Goal: Task Accomplishment & Management: Manage account settings

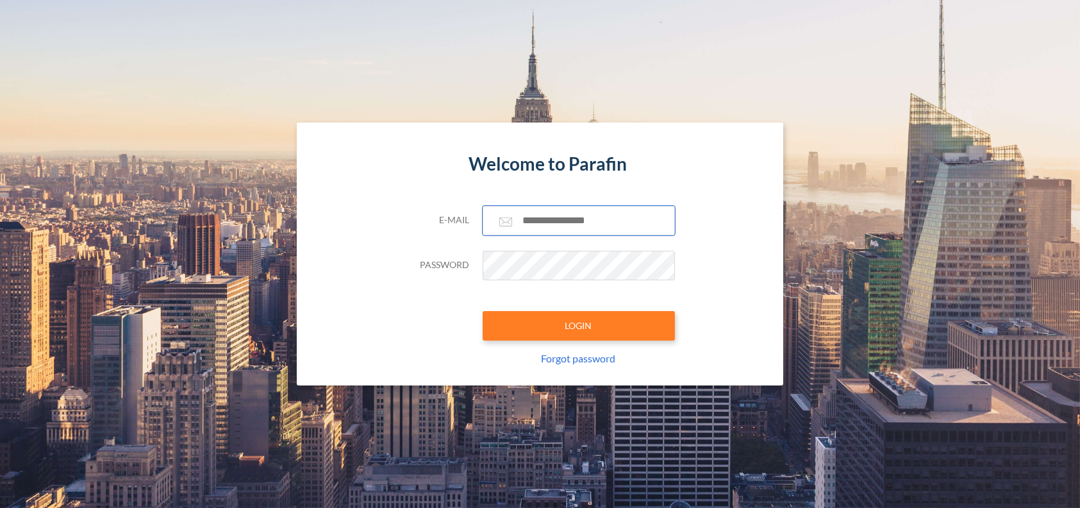
click at [553, 219] on input "text" at bounding box center [579, 220] width 192 height 29
type input "**********"
click at [483, 311] on button "LOGIN" at bounding box center [579, 325] width 192 height 29
click at [553, 219] on input "text" at bounding box center [579, 220] width 192 height 29
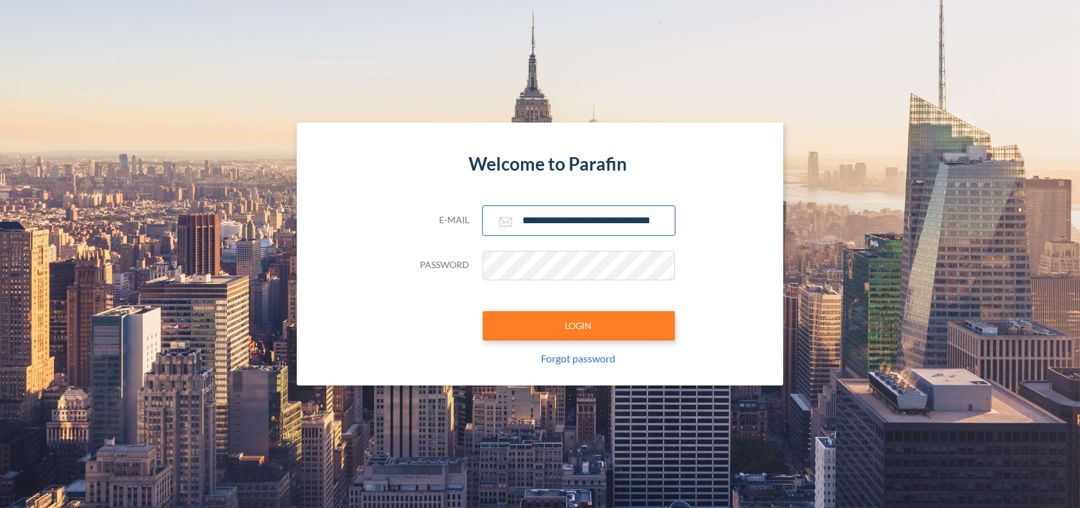
type input "**********"
click at [483, 311] on button "LOGIN" at bounding box center [579, 325] width 192 height 29
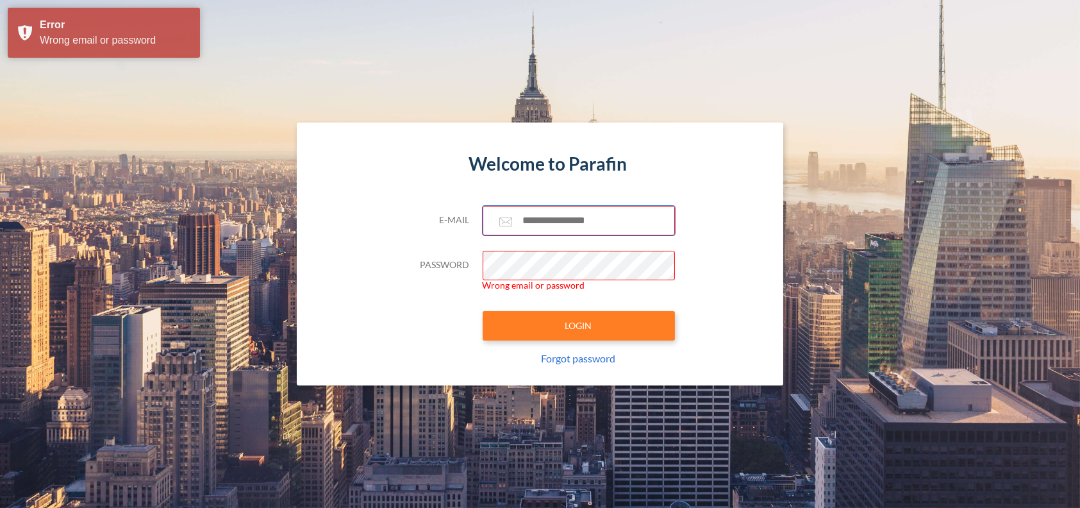
click at [548, 224] on input "text" at bounding box center [579, 220] width 192 height 29
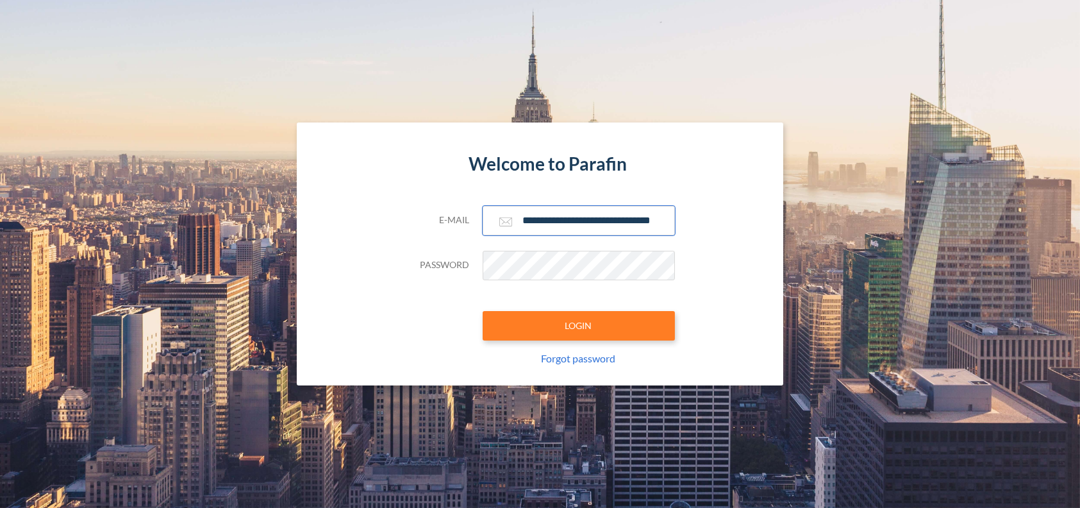
scroll to position [0, 13]
type input "**********"
click at [483, 311] on button "LOGIN" at bounding box center [579, 325] width 192 height 29
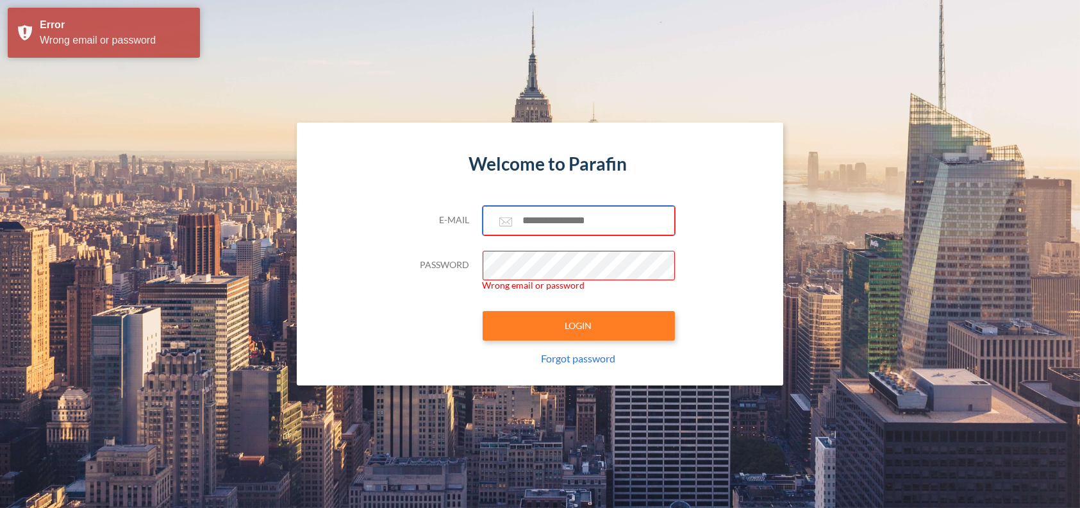
click at [548, 224] on input "text" at bounding box center [579, 220] width 192 height 29
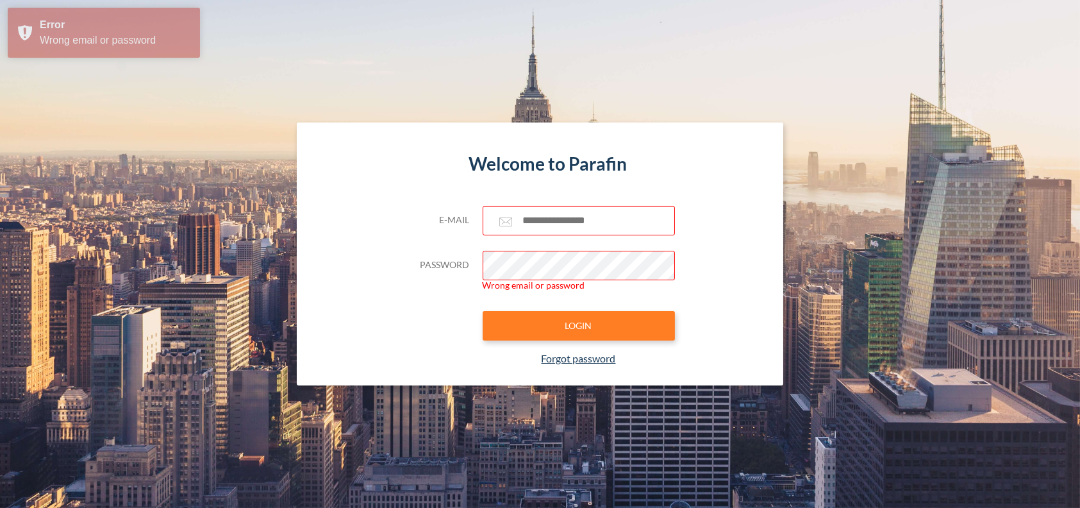
click at [571, 364] on link "Forgot password" at bounding box center [578, 358] width 74 height 12
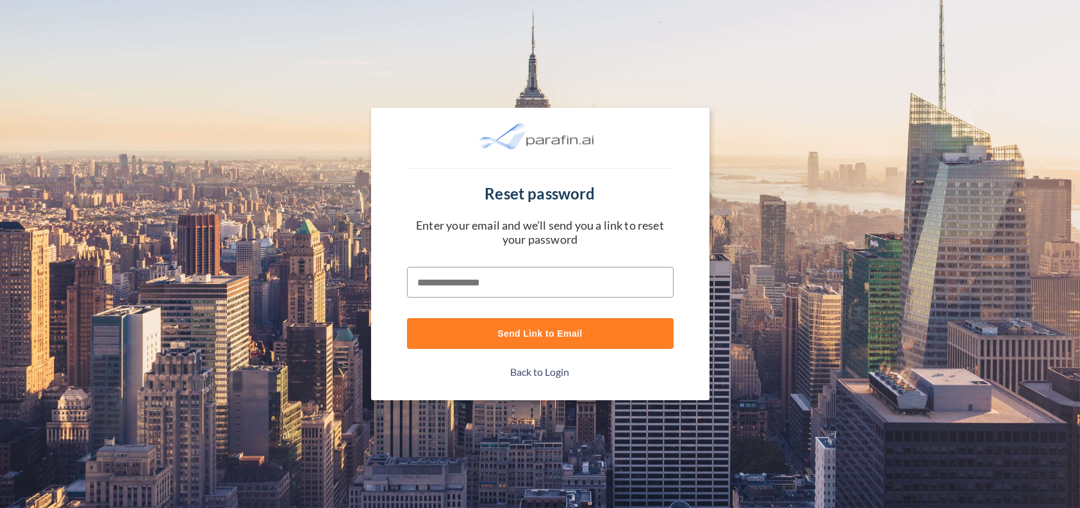
click at [471, 285] on input "text" at bounding box center [540, 282] width 267 height 31
type input "**********"
click at [407, 318] on button "Send Link to Email" at bounding box center [540, 333] width 267 height 31
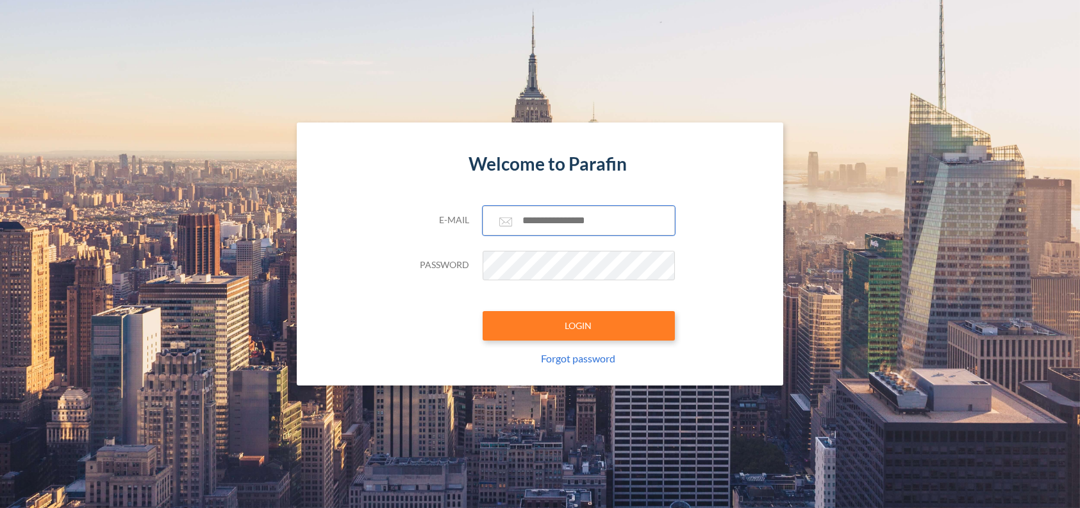
click at [576, 220] on input "text" at bounding box center [579, 220] width 192 height 29
type input "**********"
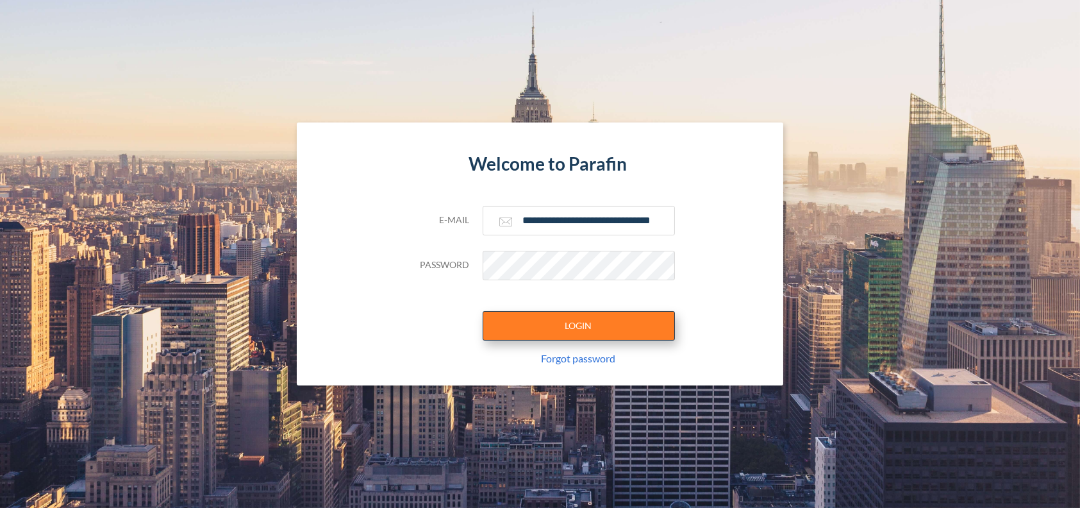
click at [582, 335] on button "LOGIN" at bounding box center [579, 325] width 192 height 29
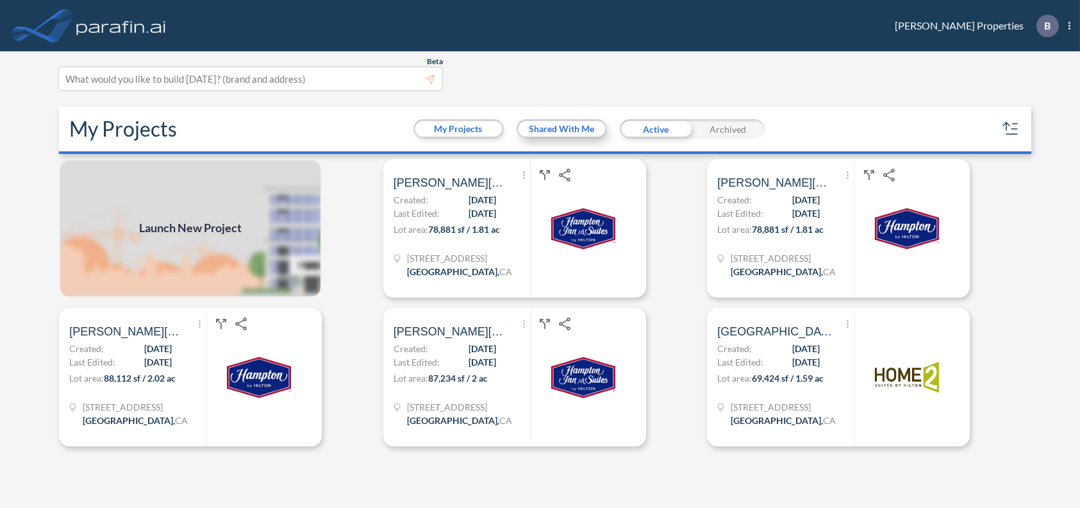
click at [577, 136] on button "Shared With Me" at bounding box center [561, 128] width 87 height 15
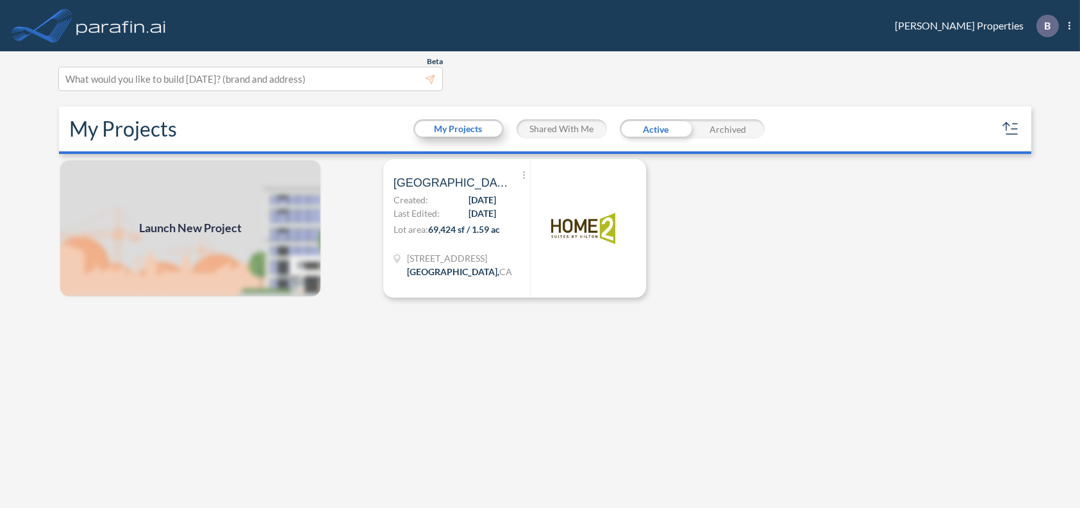
click at [457, 136] on button "My Projects" at bounding box center [458, 128] width 87 height 15
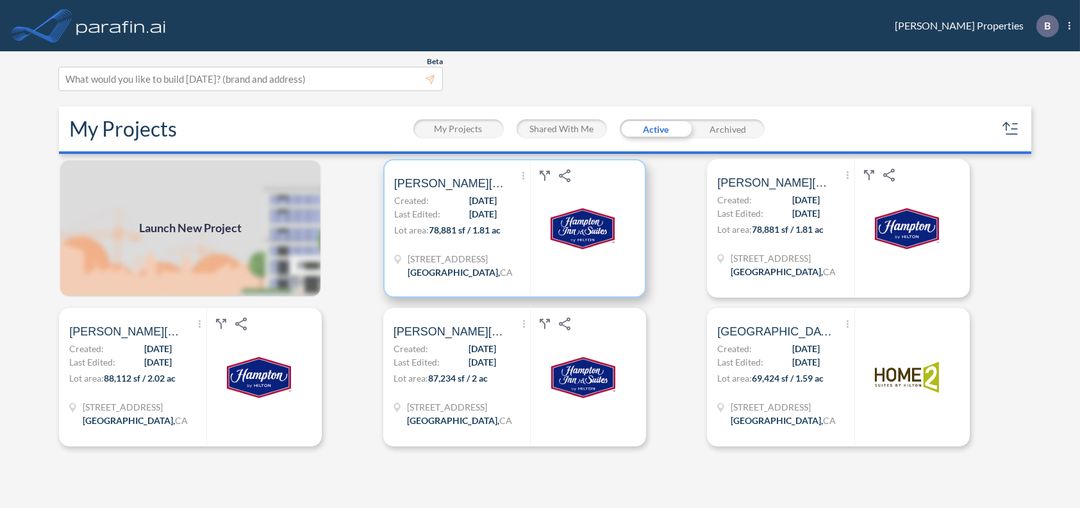
click at [469, 207] on span "08/28/2025" at bounding box center [483, 200] width 28 height 13
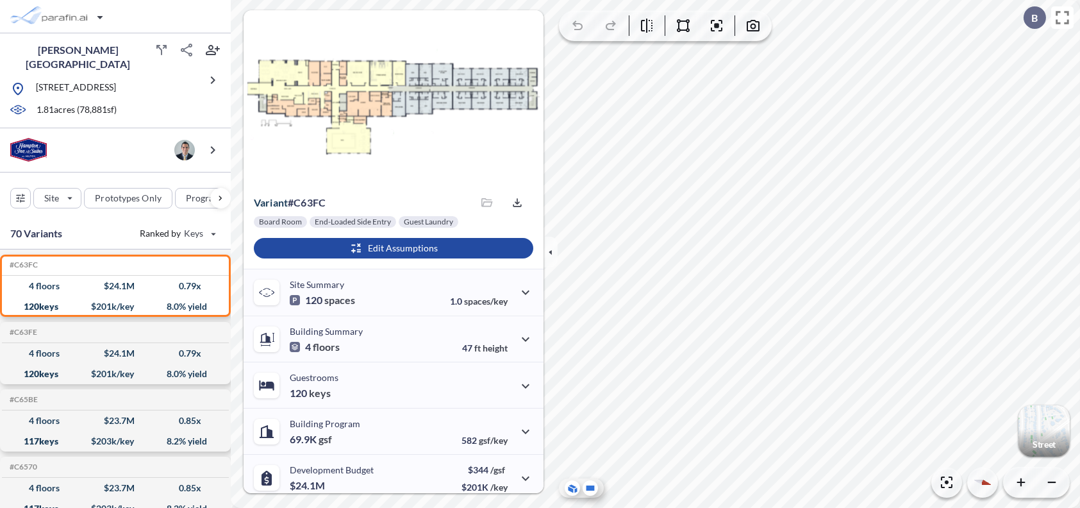
click at [591, 485] on icon at bounding box center [590, 487] width 8 height 5
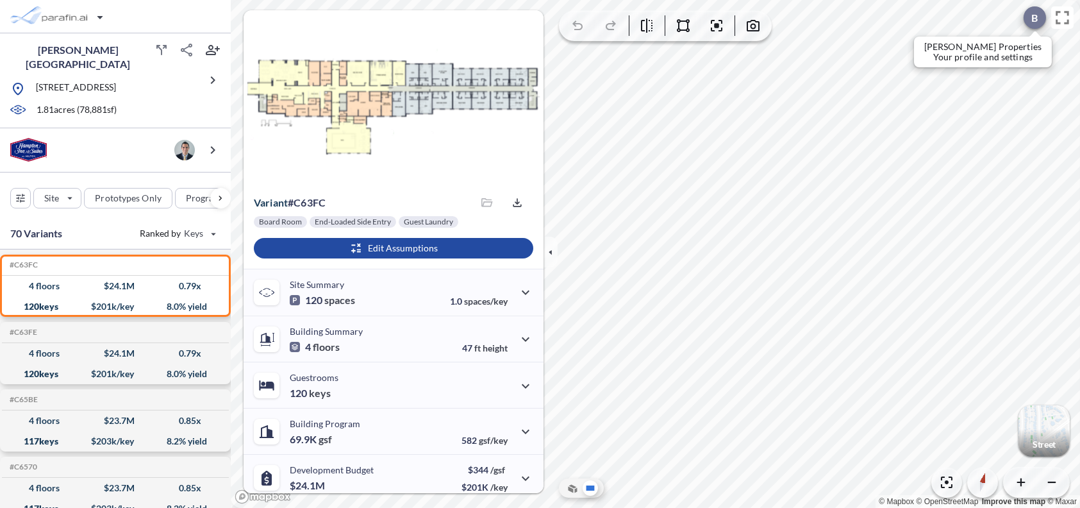
click at [1033, 13] on p "B" at bounding box center [1034, 18] width 6 height 12
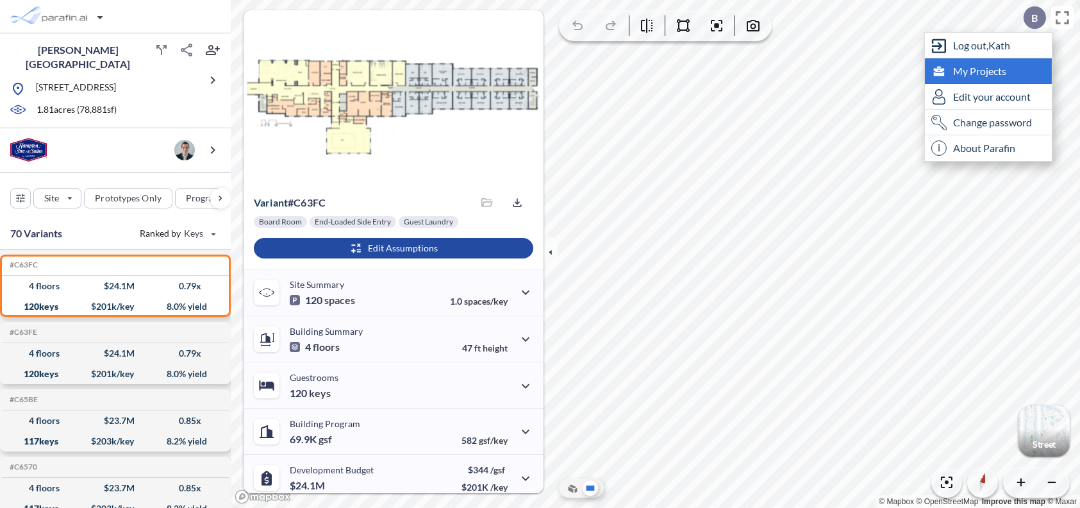
click at [976, 70] on span "My Projects" at bounding box center [979, 71] width 53 height 13
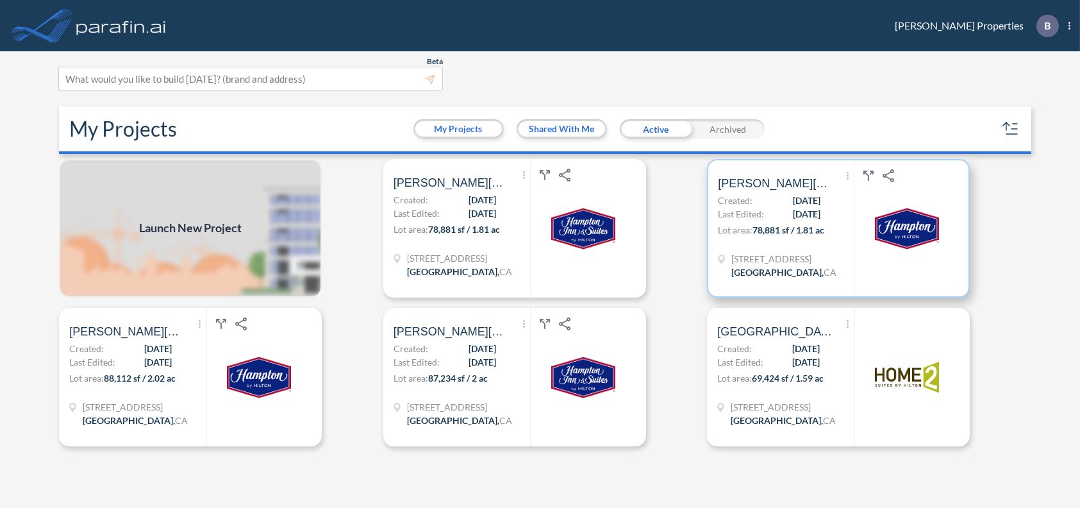
click at [793, 220] on span "08/26/2025" at bounding box center [807, 213] width 28 height 13
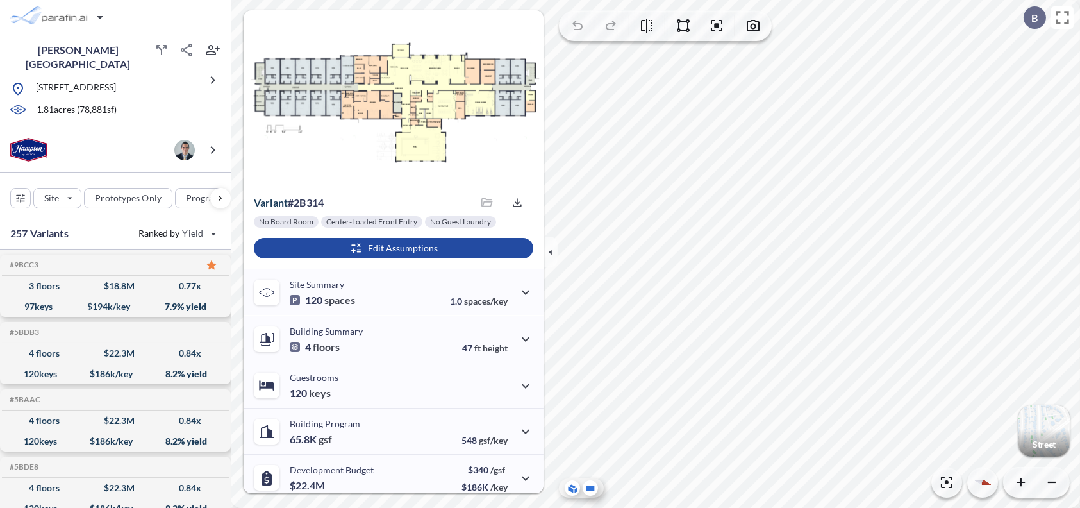
click at [590, 488] on icon at bounding box center [590, 487] width 8 height 5
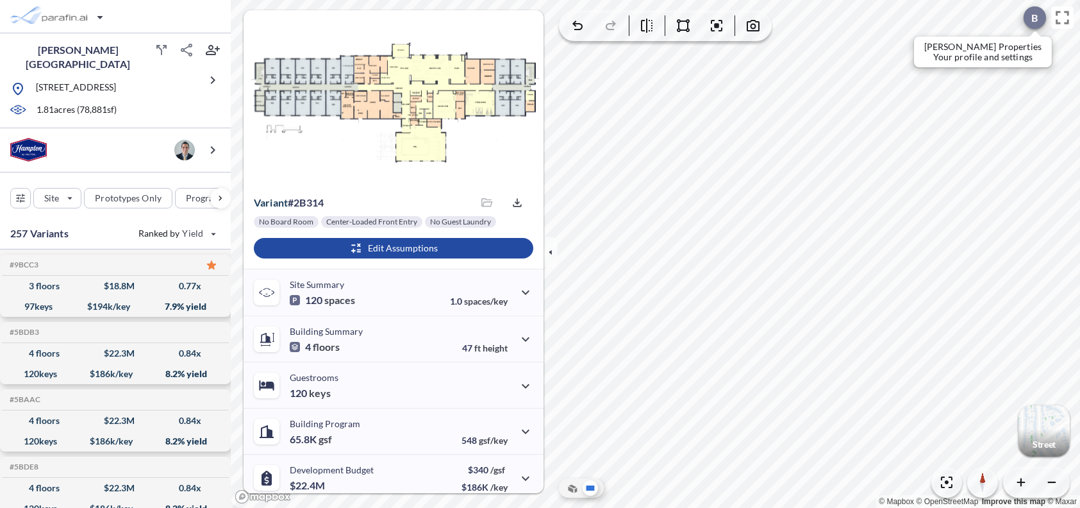
click at [1037, 15] on p "B" at bounding box center [1034, 18] width 6 height 12
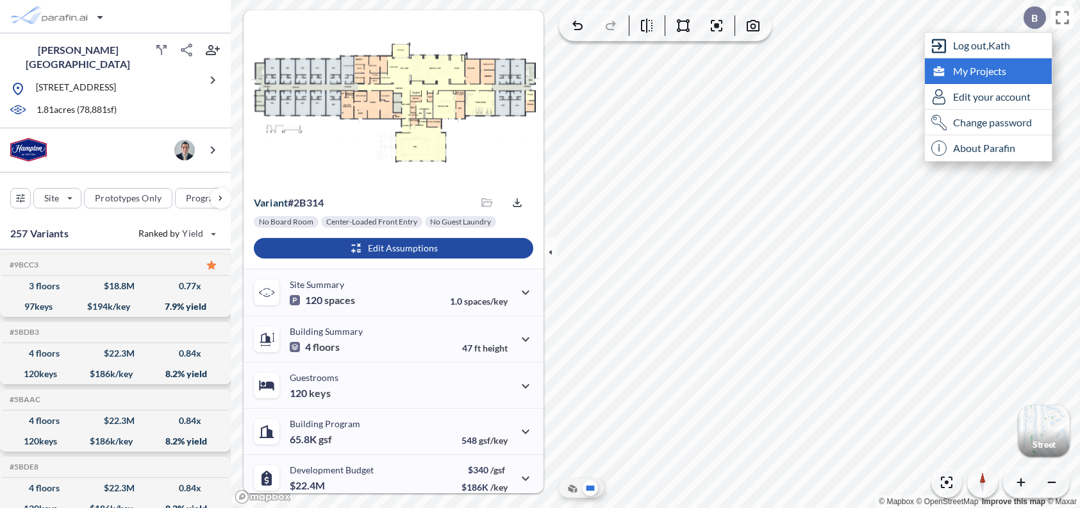
click at [975, 73] on span "My Projects" at bounding box center [979, 71] width 53 height 13
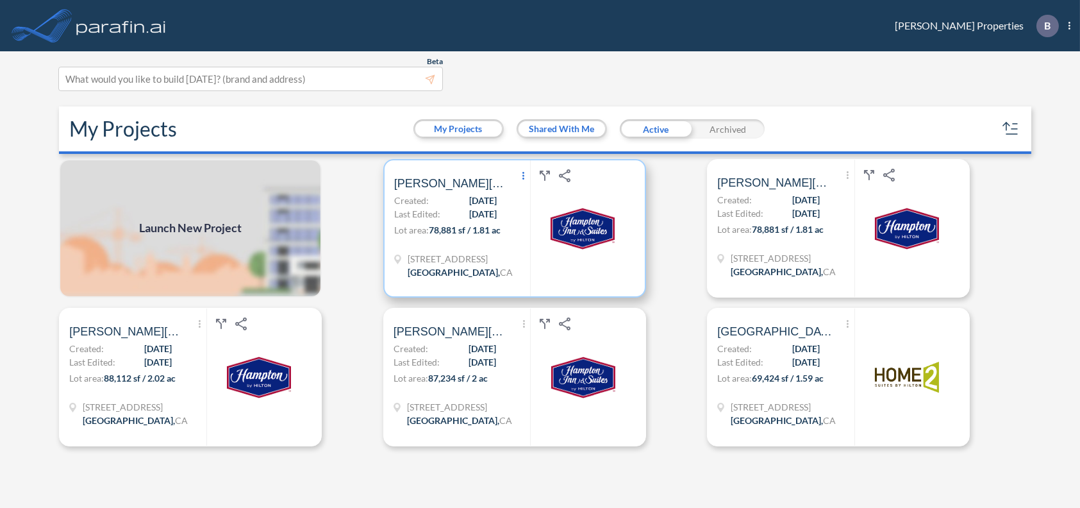
click at [522, 186] on span "Show More Created with sketchtool." at bounding box center [523, 176] width 13 height 19
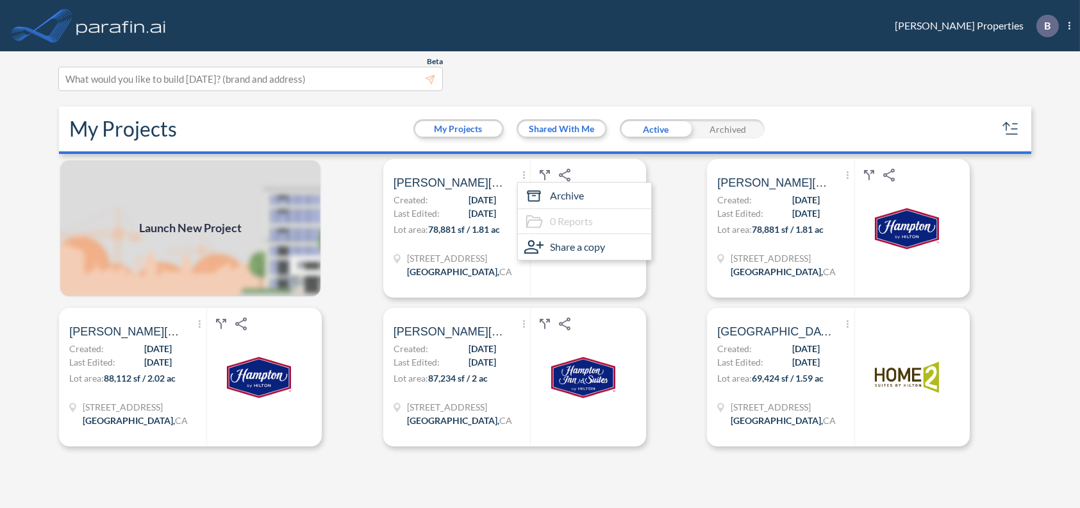
click at [358, 192] on div "Launch New Project" at bounding box center [216, 228] width 324 height 138
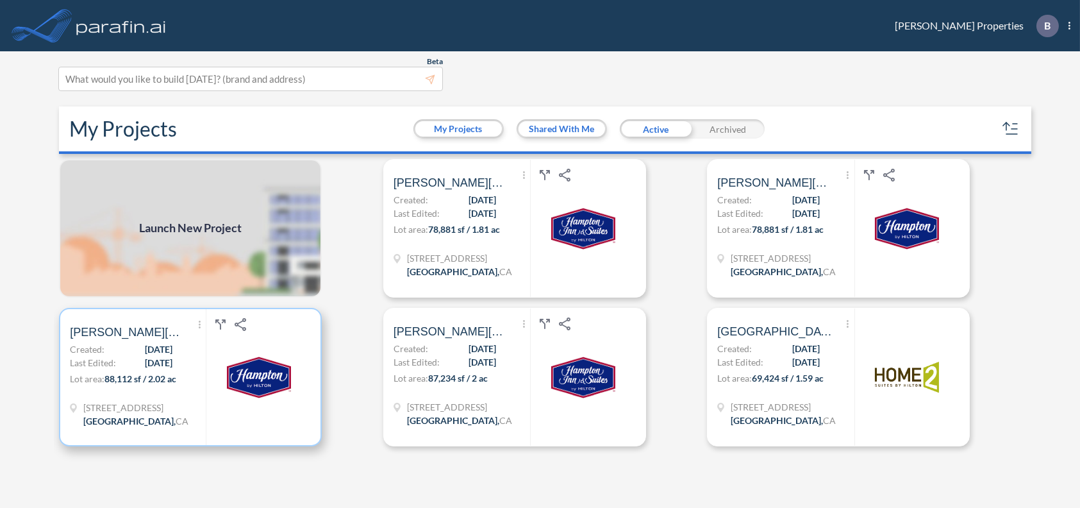
click at [135, 384] on span "88,112 sf / 2.02 ac" at bounding box center [140, 378] width 72 height 11
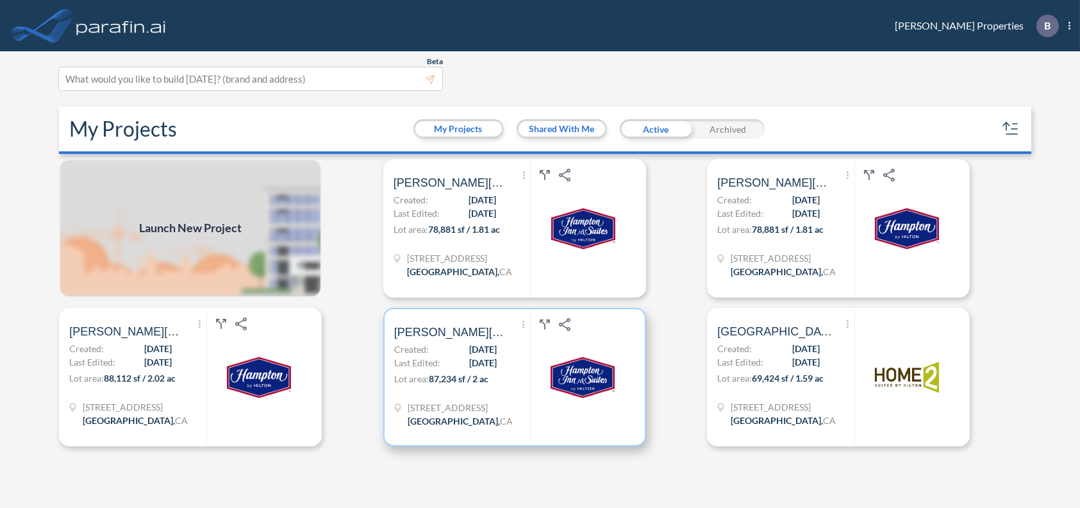
click at [469, 369] on span "[DATE]" at bounding box center [483, 362] width 28 height 13
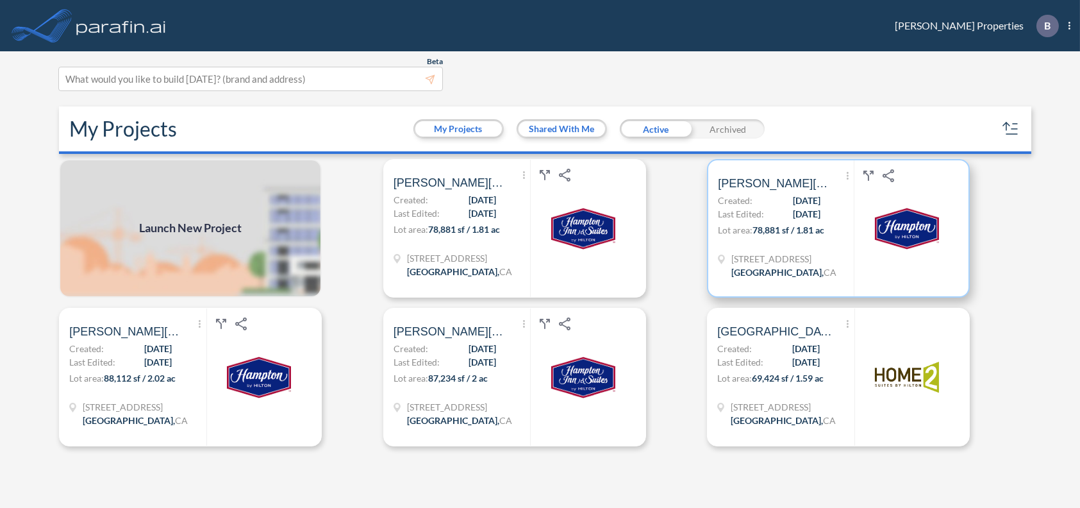
click at [793, 220] on span "[DATE]" at bounding box center [807, 213] width 28 height 13
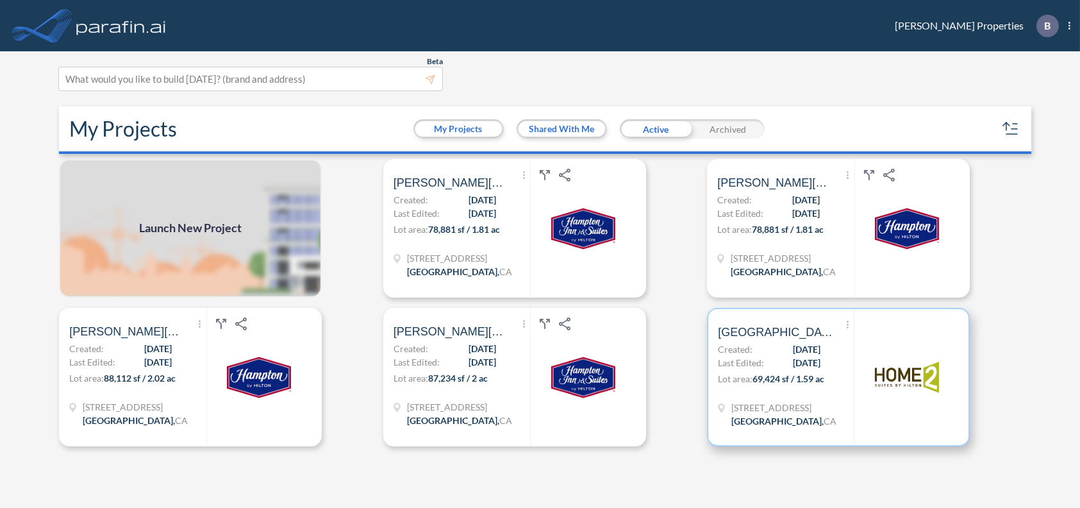
click at [745, 340] on span "Belcourt Village" at bounding box center [775, 331] width 115 height 15
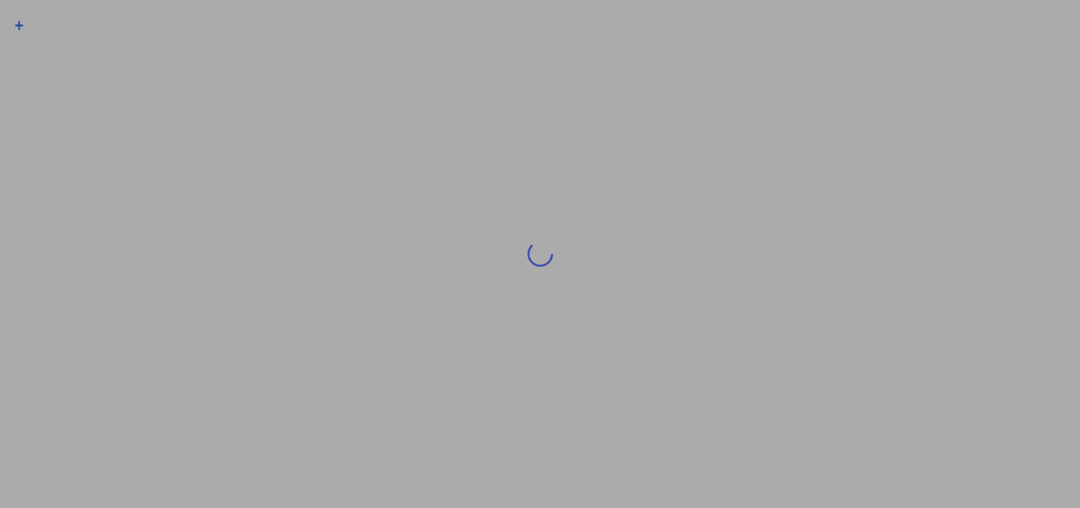
click at [745, 354] on div at bounding box center [540, 254] width 1080 height 508
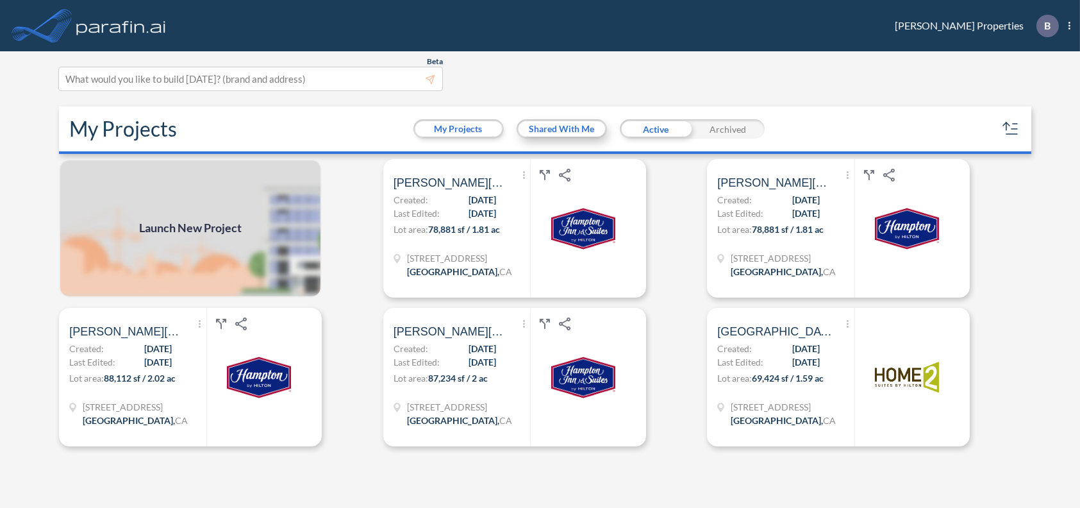
click at [572, 136] on button "Shared With Me" at bounding box center [561, 128] width 87 height 15
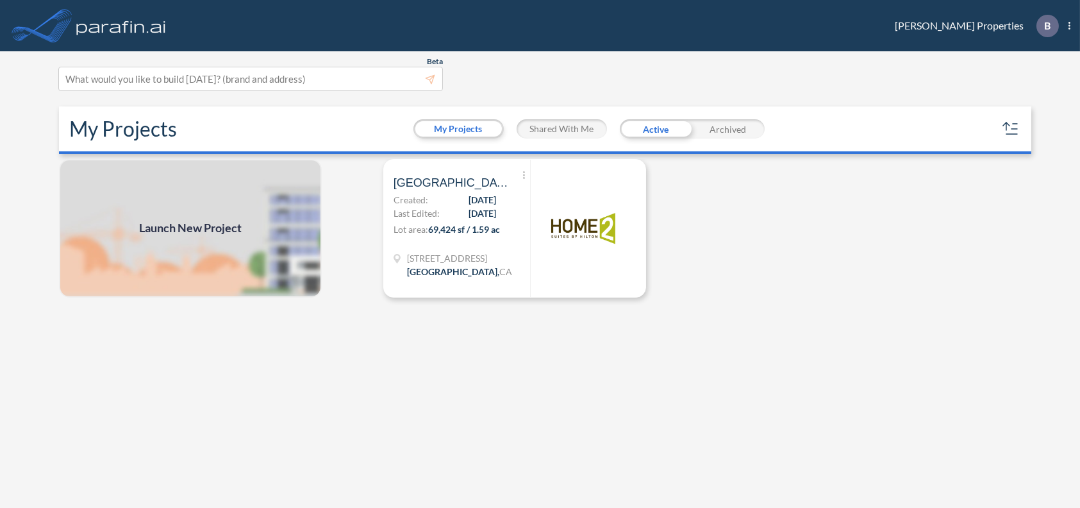
click at [572, 136] on button "Shared With Me" at bounding box center [561, 128] width 87 height 15
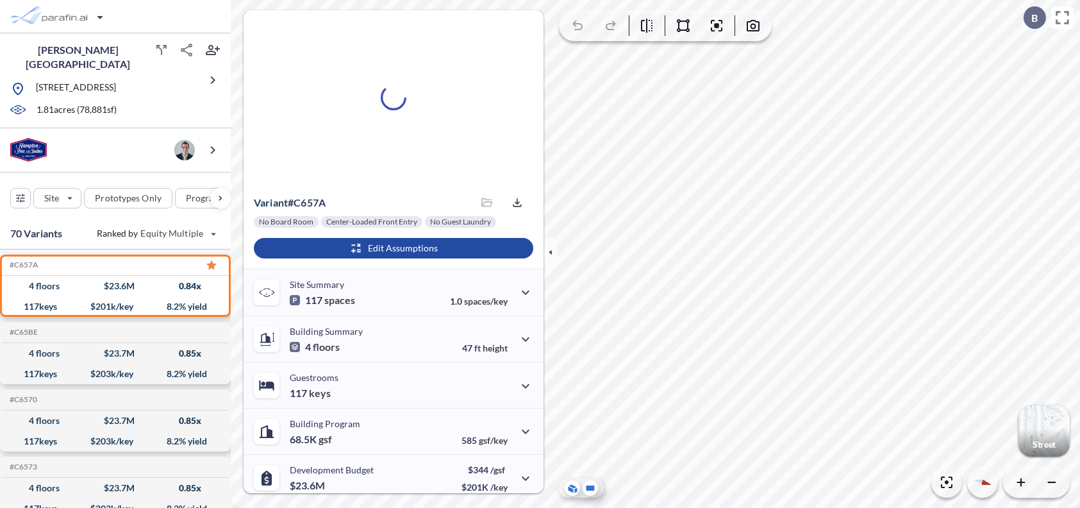
click at [590, 490] on icon at bounding box center [590, 487] width 8 height 5
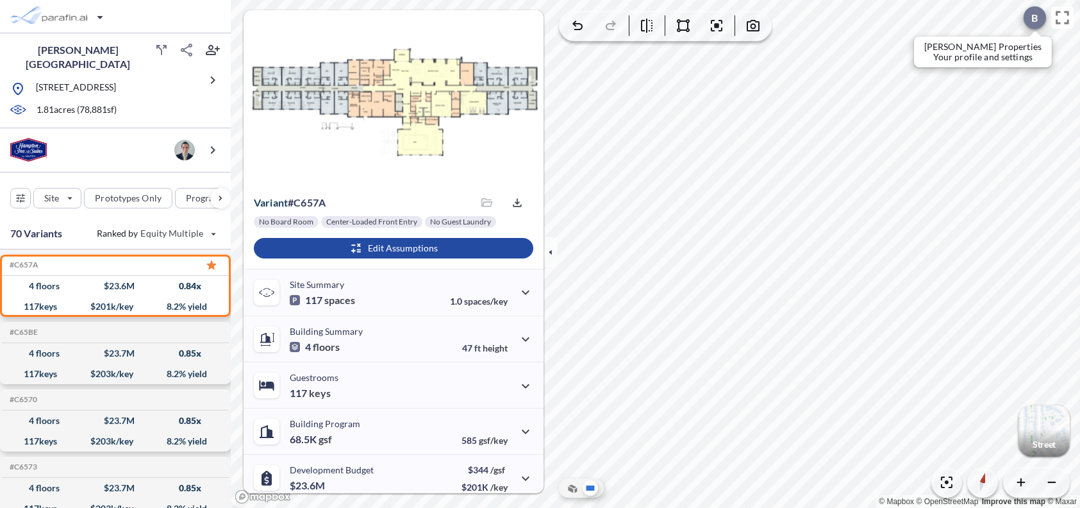
click at [1031, 13] on p "B" at bounding box center [1034, 18] width 6 height 12
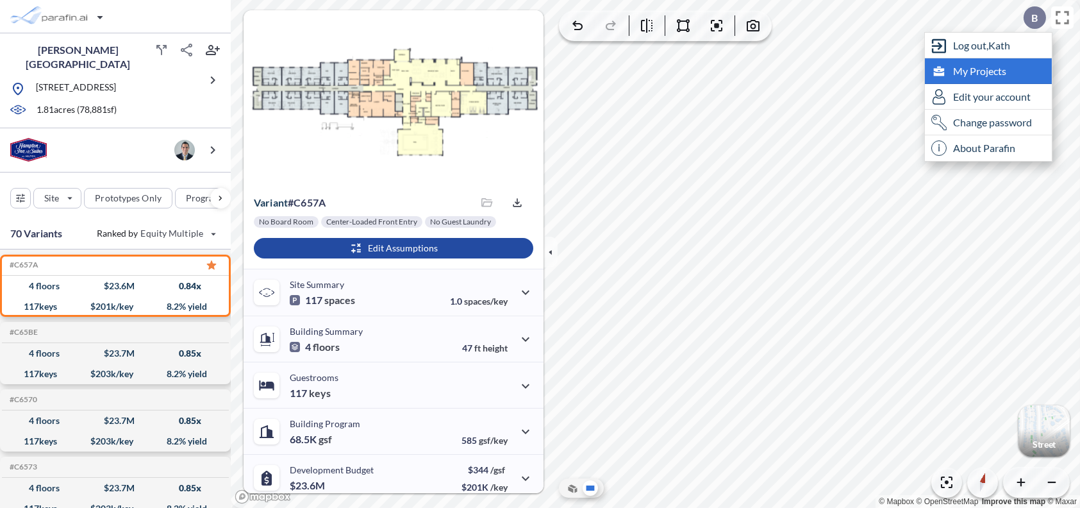
click at [975, 71] on span "My Projects" at bounding box center [979, 71] width 53 height 13
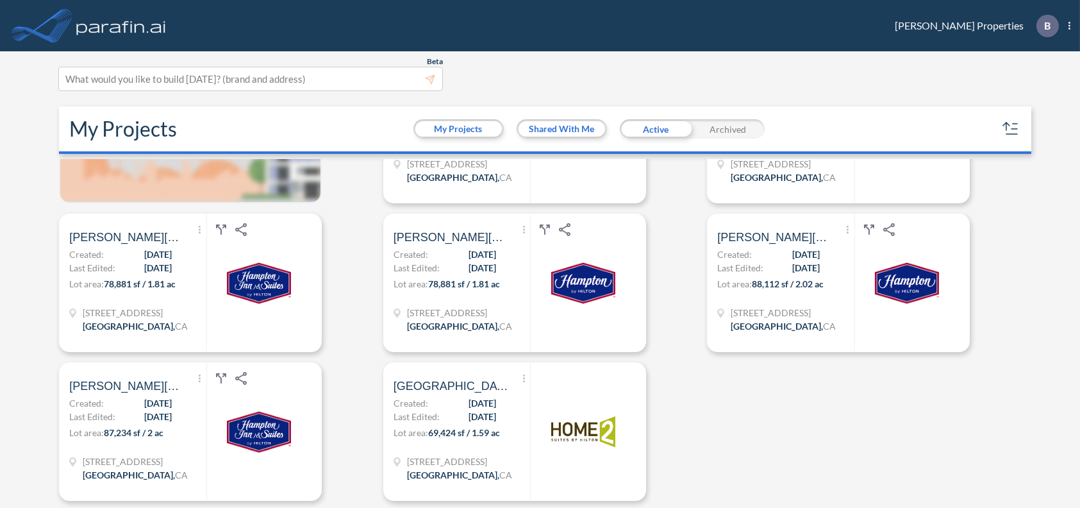
scroll to position [101, 0]
click at [574, 136] on button "Shared With Me" at bounding box center [561, 128] width 87 height 15
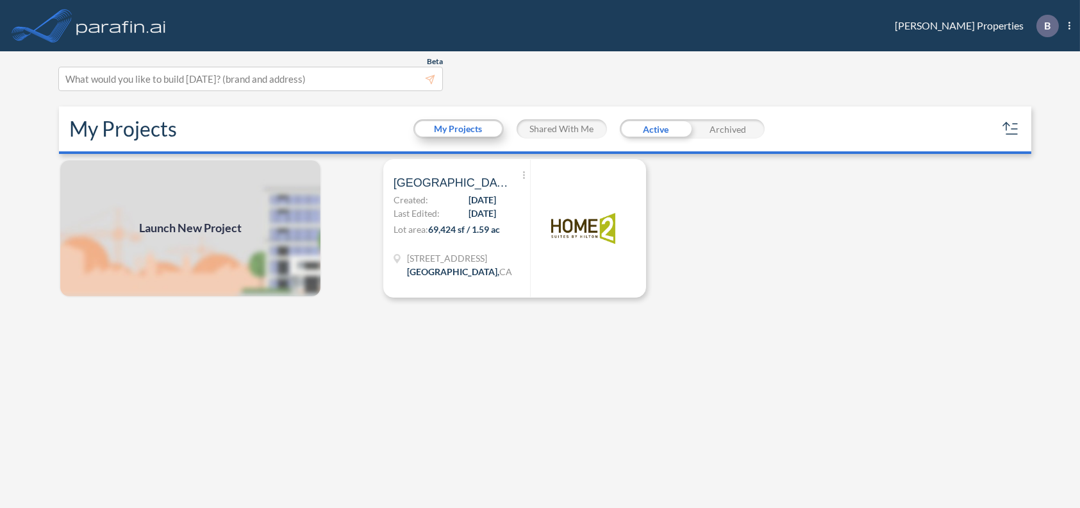
click at [491, 136] on button "My Projects" at bounding box center [458, 128] width 87 height 15
click at [579, 136] on button "Shared With Me" at bounding box center [561, 128] width 87 height 15
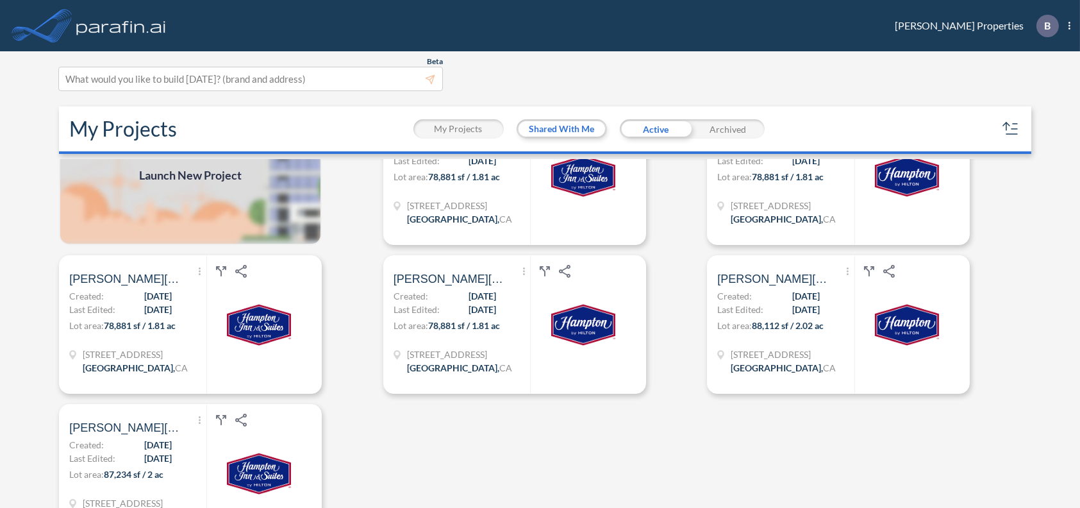
scroll to position [101, 0]
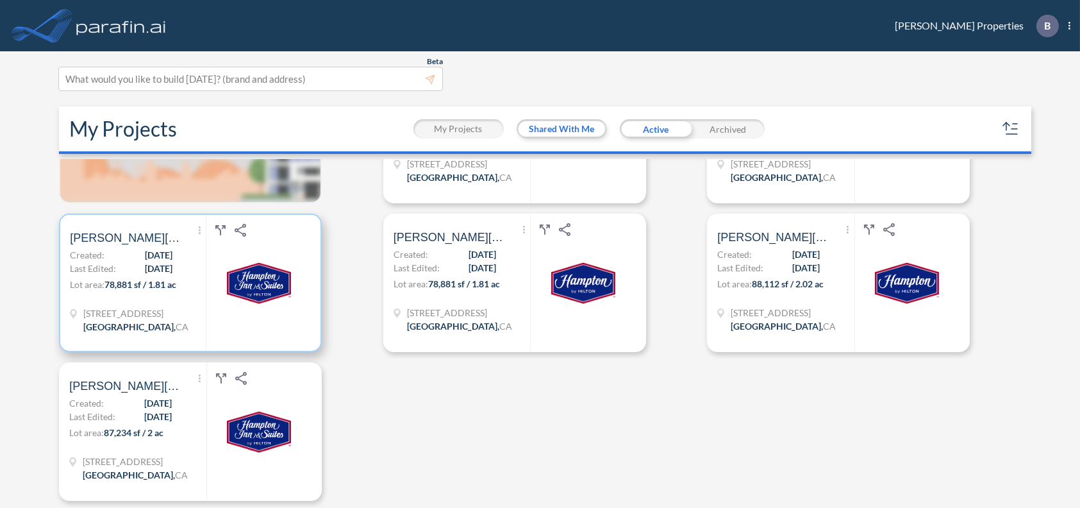
click at [145, 261] on span "08/28/2025" at bounding box center [159, 254] width 28 height 13
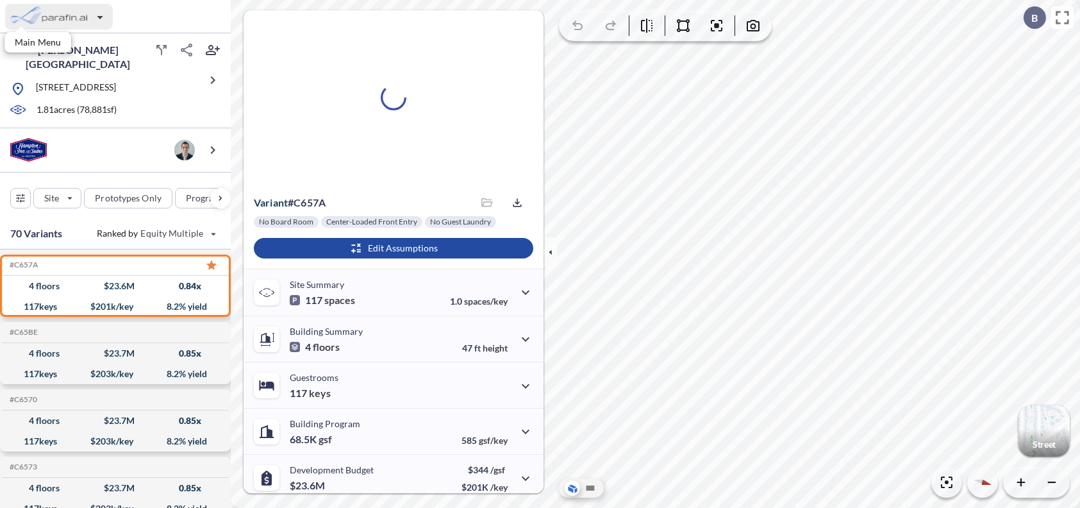
click at [100, 17] on div "button" at bounding box center [59, 17] width 108 height 26
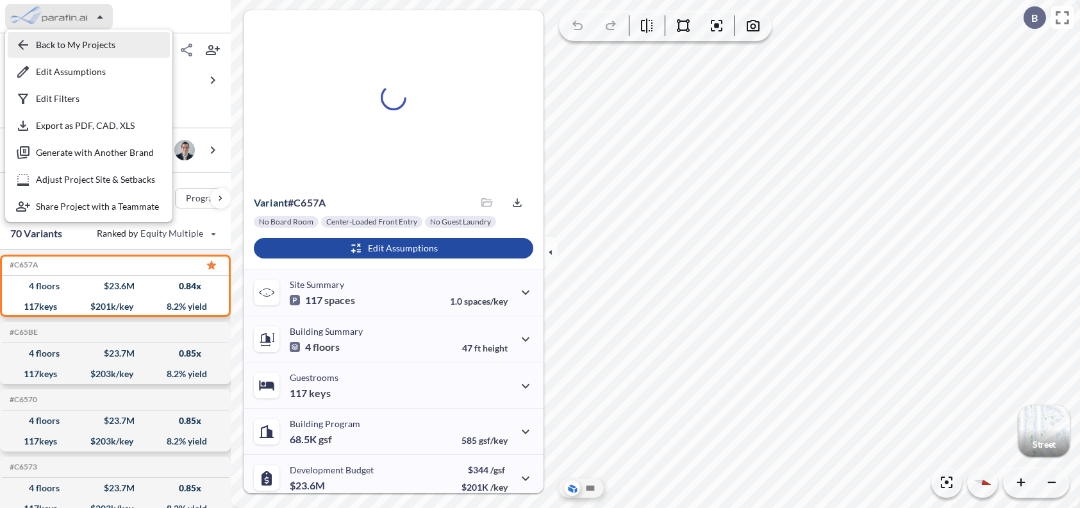
click at [64, 41] on div "button" at bounding box center [89, 45] width 162 height 26
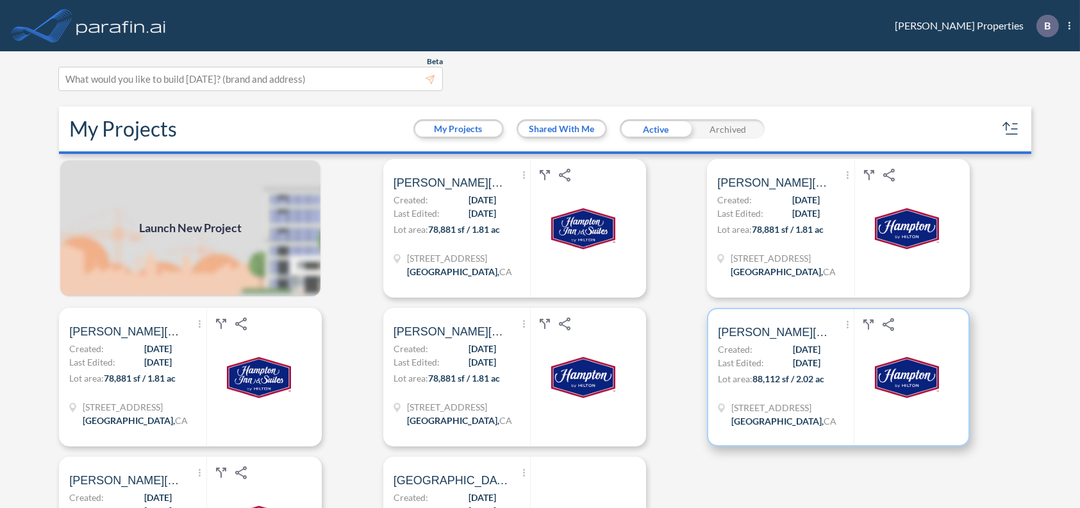
click at [793, 369] on span "08/22/2025" at bounding box center [807, 362] width 28 height 13
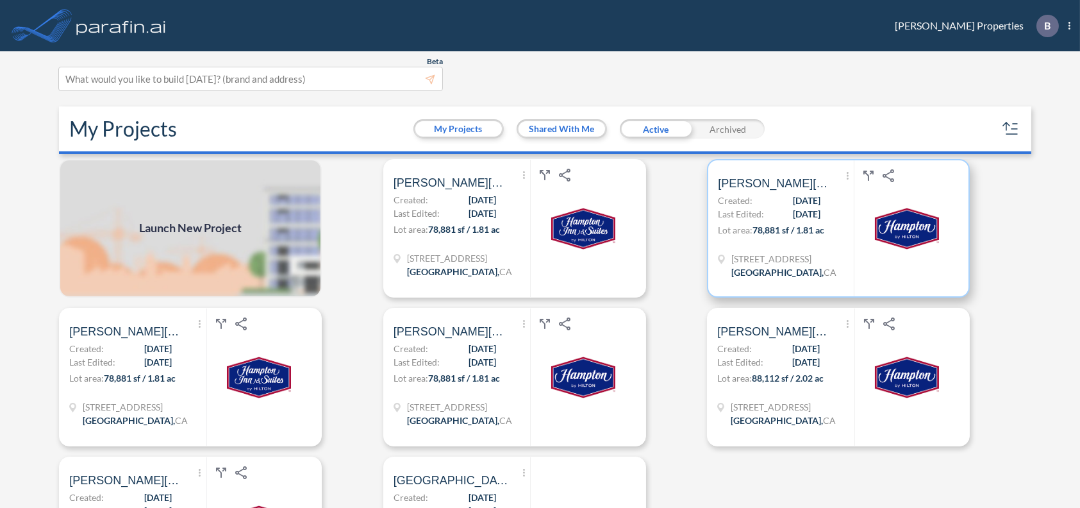
click at [787, 246] on div "Show More Created with sketchtool. Archive Reports Share a copy Bolthouse Hotel…" at bounding box center [786, 228] width 136 height 136
